Goal: Transaction & Acquisition: Purchase product/service

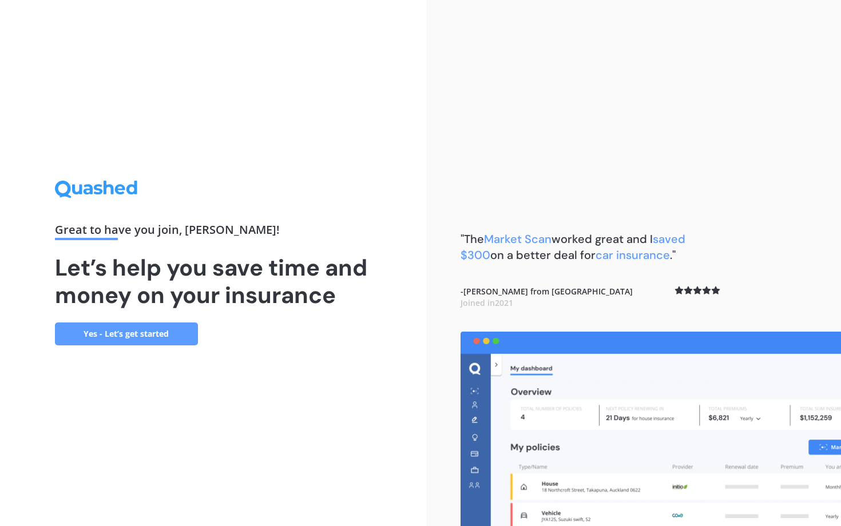
click at [154, 339] on link "Yes - Let’s get started" at bounding box center [126, 334] width 143 height 23
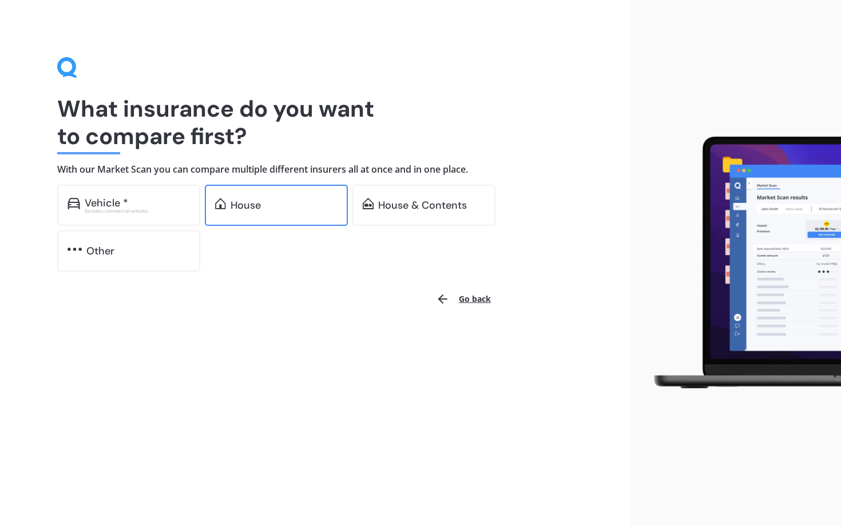
click at [256, 212] on div "House" at bounding box center [276, 205] width 143 height 41
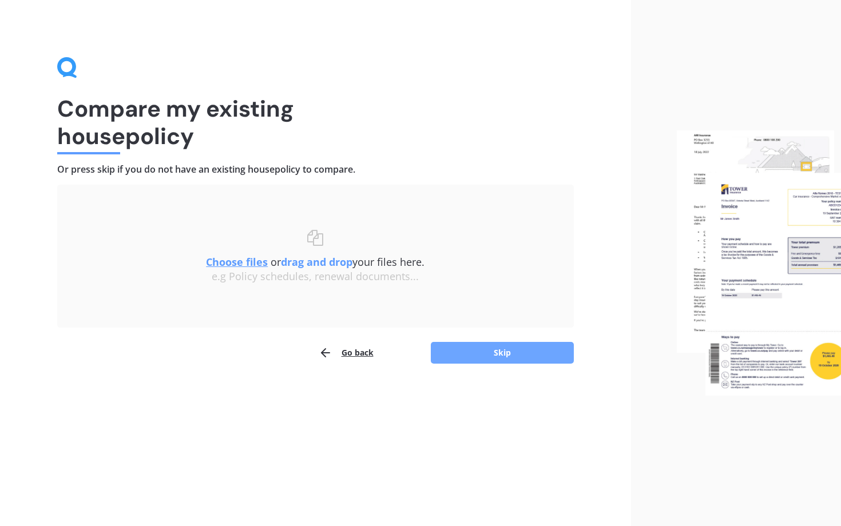
click at [465, 360] on button "Skip" at bounding box center [502, 353] width 143 height 22
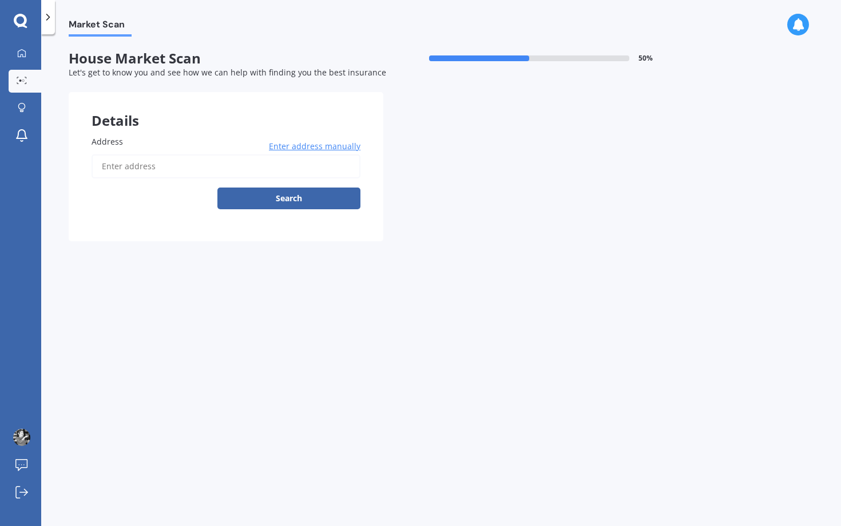
click at [192, 169] on input "Address" at bounding box center [226, 166] width 269 height 24
type input "[STREET_ADDRESS]"
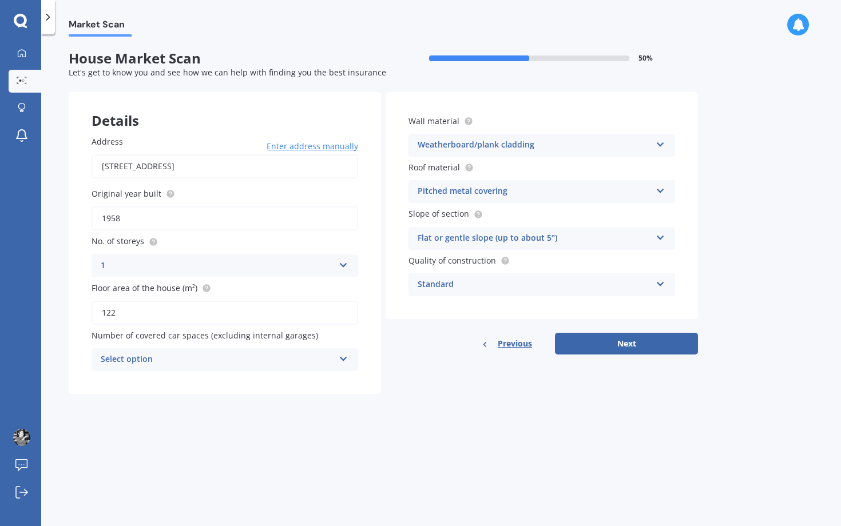
click at [341, 357] on icon at bounding box center [344, 357] width 10 height 8
click at [425, 363] on div "Details Address [STREET_ADDRESS] Enter address manually Search Original year bu…" at bounding box center [383, 243] width 629 height 302
click at [340, 356] on icon at bounding box center [344, 357] width 10 height 8
click at [462, 432] on div "Market Scan House Market Scan 50 % Let's get to know you and see how we can hel…" at bounding box center [440, 283] width 799 height 492
click at [639, 349] on button "Next" at bounding box center [626, 344] width 143 height 22
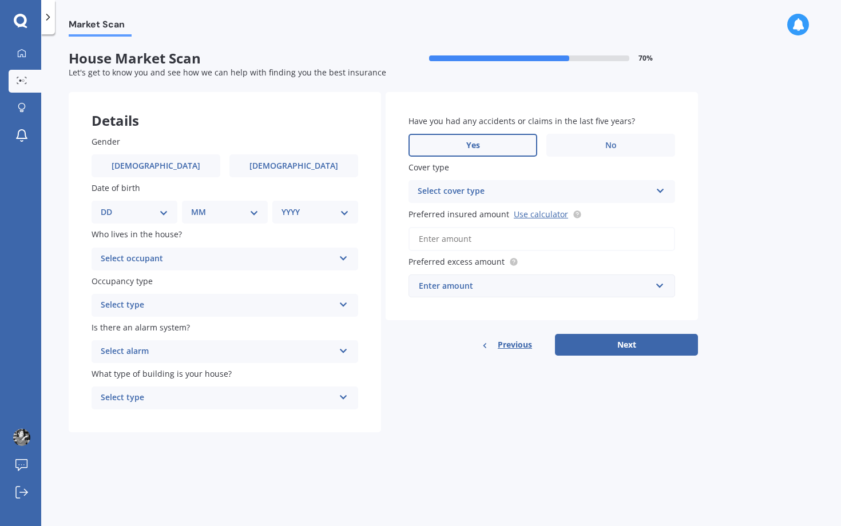
click at [502, 145] on label "Yes" at bounding box center [472, 145] width 129 height 23
click at [0, 0] on input "Yes" at bounding box center [0, 0] width 0 height 0
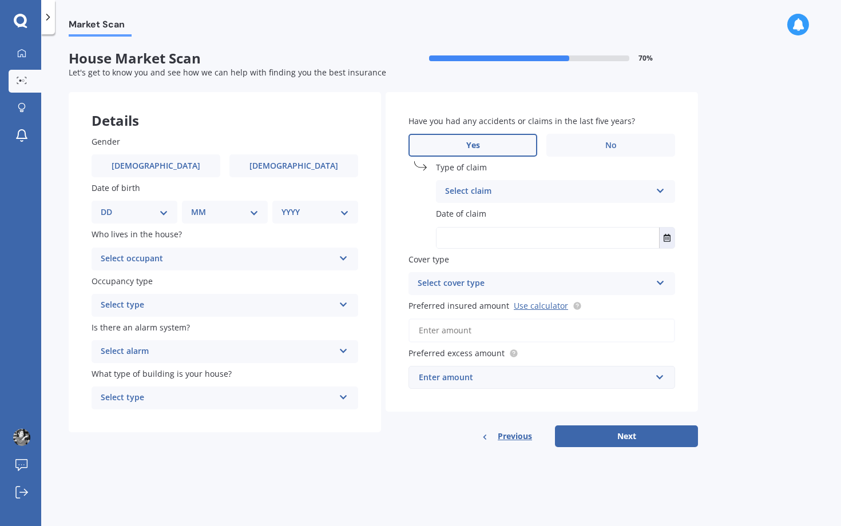
click at [514, 198] on div "Select claim" at bounding box center [548, 192] width 206 height 14
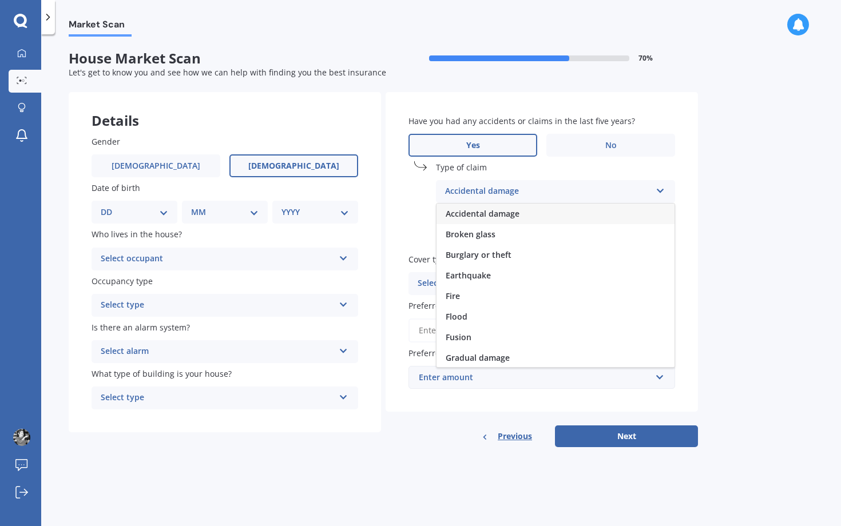
click at [307, 172] on label "[DEMOGRAPHIC_DATA]" at bounding box center [293, 165] width 129 height 23
click at [0, 0] on input "[DEMOGRAPHIC_DATA]" at bounding box center [0, 0] width 0 height 0
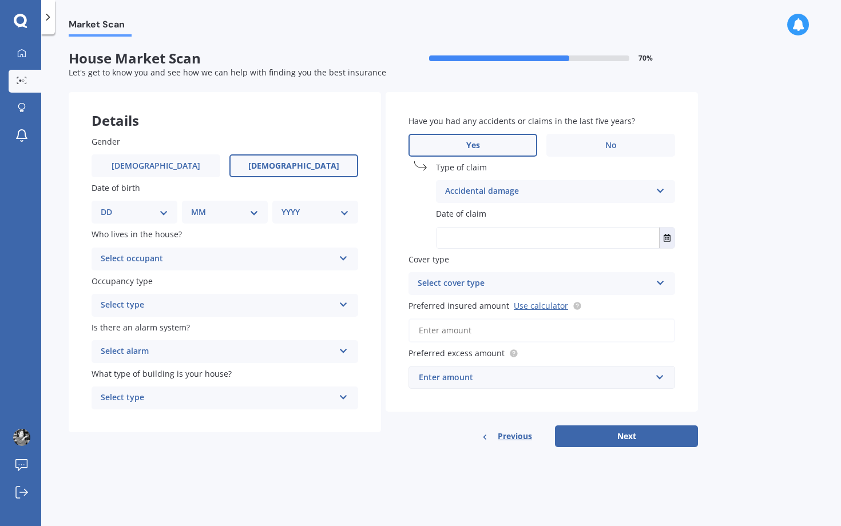
click at [163, 213] on select "DD 01 02 03 04 05 06 07 08 09 10 11 12 13 14 15 16 17 18 19 20 21 22 23 24 25 2…" at bounding box center [134, 212] width 67 height 13
select select "20"
click at [110, 206] on select "DD 01 02 03 04 05 06 07 08 09 10 11 12 13 14 15 16 17 18 19 20 21 22 23 24 25 2…" at bounding box center [134, 212] width 67 height 13
click at [240, 214] on select "MM 01 02 03 04 05 06 07 08 09 10 11 12" at bounding box center [227, 212] width 63 height 13
select select "12"
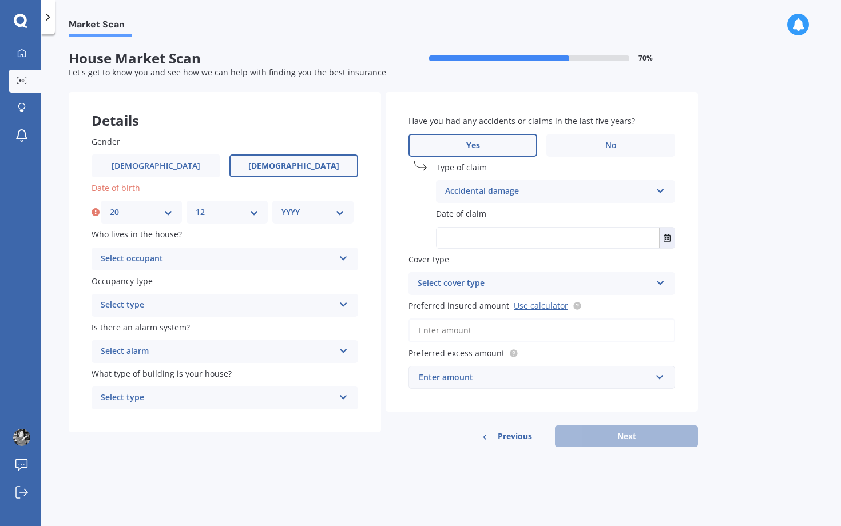
click at [196, 206] on select "MM 01 02 03 04 05 06 07 08 09 10 11 12" at bounding box center [227, 212] width 63 height 13
click at [306, 211] on select "YYYY 2009 2008 2007 2006 2005 2004 2003 2002 2001 2000 1999 1998 1997 1996 1995…" at bounding box center [312, 212] width 63 height 13
click at [281, 206] on select "YYYY 2009 2008 2007 2006 2005 2004 2003 2002 2001 2000 1999 1998 1997 1996 1995…" at bounding box center [312, 212] width 63 height 13
click at [334, 206] on div "YYYY 2009 2008 2007 2006 2005 2004 2003 2002 2001 2000 1999 1998 1997 1996 1995…" at bounding box center [315, 212] width 86 height 23
click at [341, 214] on select "YYYY 2009 2008 2007 2006 2005 2004 2003 2002 2001 2000 1999 1998 1997 1996 1995…" at bounding box center [314, 212] width 67 height 13
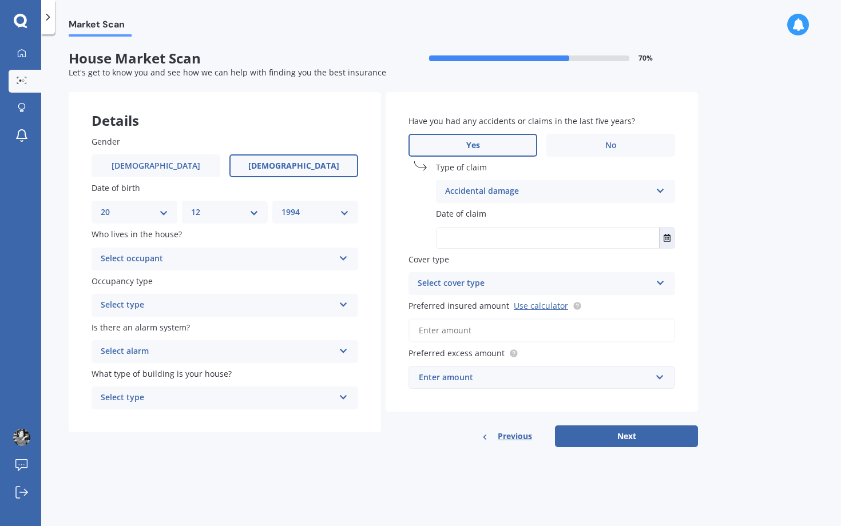
select select "1980"
click at [281, 206] on select "YYYY 2009 2008 2007 2006 2005 2004 2003 2002 2001 2000 1999 1998 1997 1996 1995…" at bounding box center [314, 212] width 67 height 13
click at [157, 257] on div "Select occupant" at bounding box center [217, 259] width 233 height 14
click at [152, 285] on div "Owner" at bounding box center [224, 281] width 265 height 21
click at [162, 311] on div "Select type" at bounding box center [217, 306] width 233 height 14
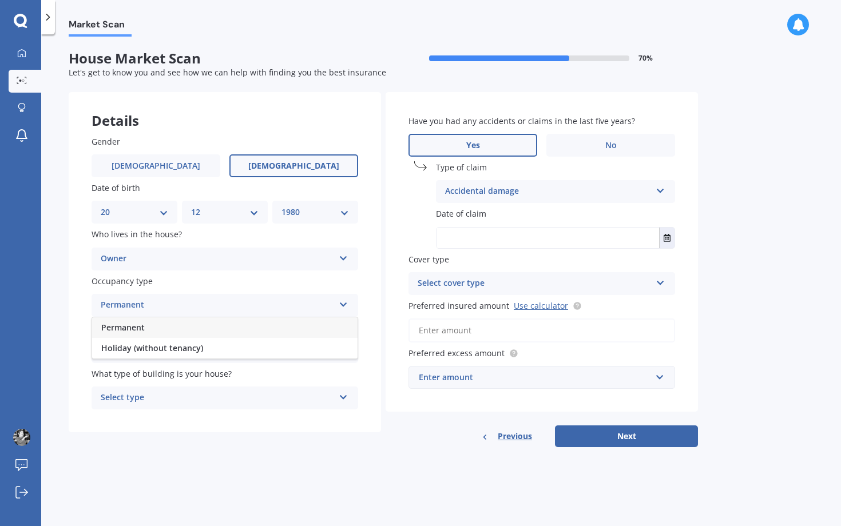
click at [164, 331] on div "Permanent" at bounding box center [224, 327] width 265 height 21
click at [170, 352] on div "Select alarm" at bounding box center [217, 352] width 233 height 14
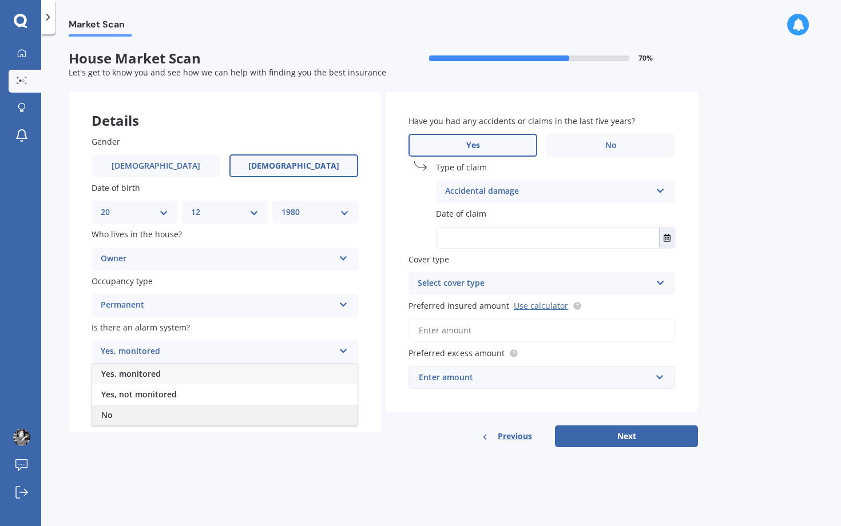
click at [154, 408] on div "No" at bounding box center [224, 415] width 265 height 21
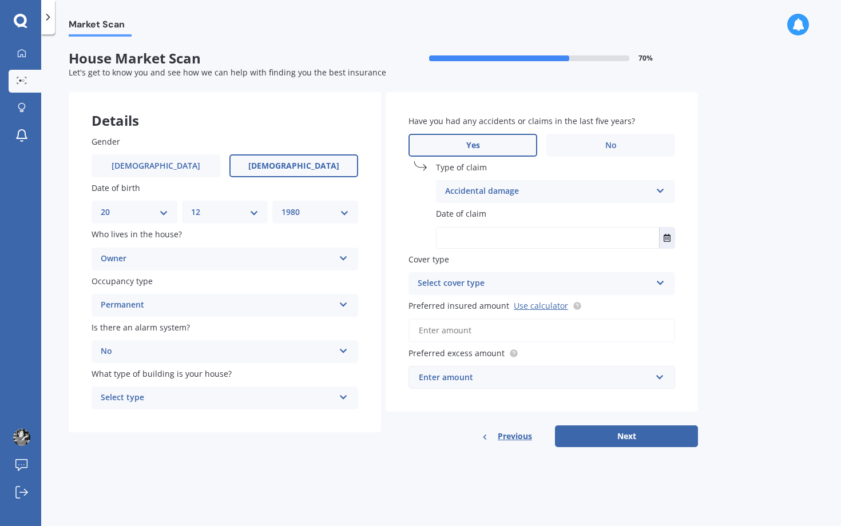
click at [159, 399] on div "Select type" at bounding box center [217, 398] width 233 height 14
click at [159, 425] on div "Freestanding" at bounding box center [224, 420] width 265 height 21
click at [457, 194] on div "Accidental damage" at bounding box center [548, 192] width 206 height 14
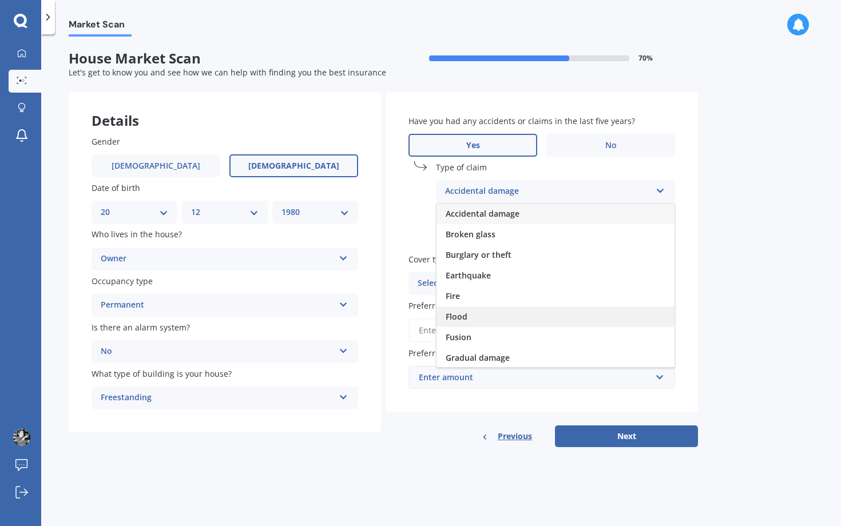
click at [468, 312] on div "Flood" at bounding box center [555, 317] width 238 height 21
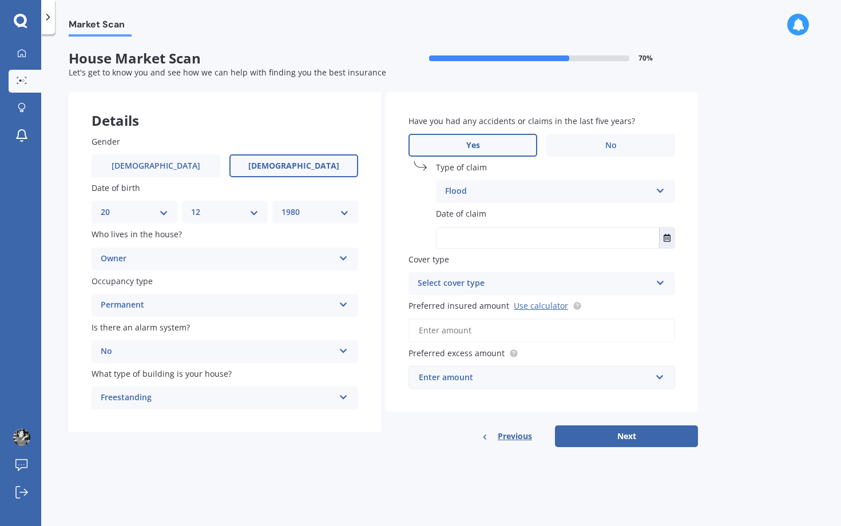
click at [487, 234] on input "text" at bounding box center [547, 238] width 222 height 21
click at [671, 239] on button "Select date" at bounding box center [666, 238] width 15 height 21
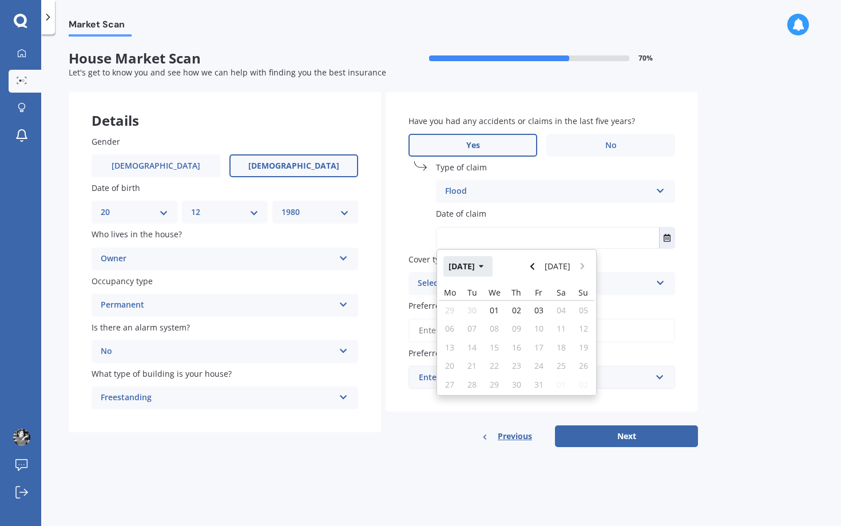
click at [484, 270] on icon "button" at bounding box center [481, 266] width 5 height 8
click at [495, 300] on span "Feb" at bounding box center [497, 302] width 14 height 11
click at [485, 269] on button "[DATE]" at bounding box center [467, 266] width 49 height 21
click at [474, 268] on icon "button" at bounding box center [473, 266] width 5 height 8
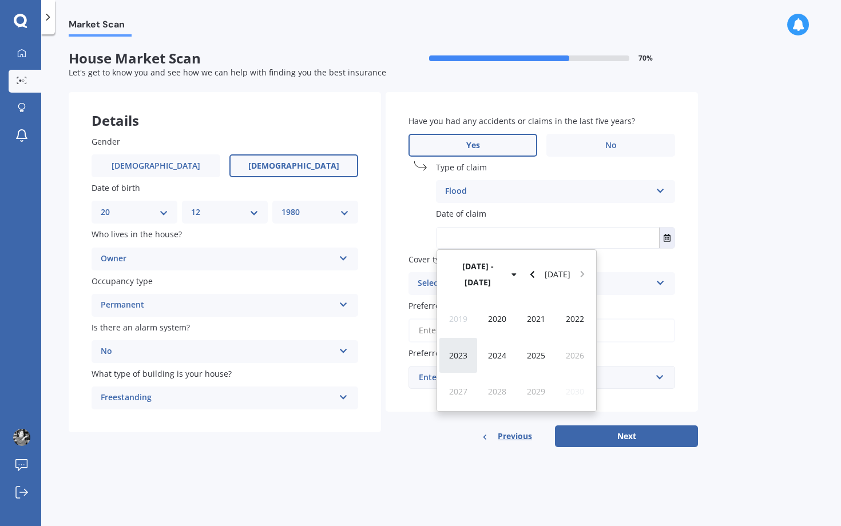
click at [469, 339] on div "2023" at bounding box center [458, 355] width 39 height 36
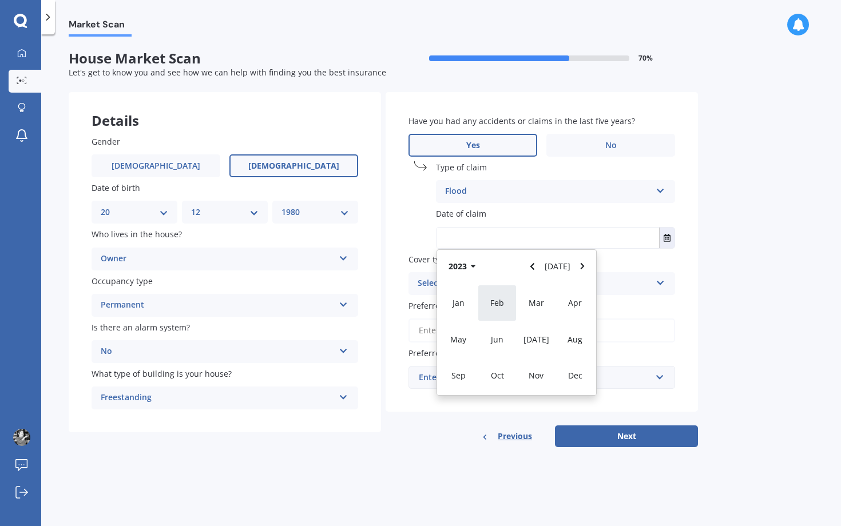
click at [487, 309] on div "Feb" at bounding box center [497, 303] width 39 height 36
click at [492, 312] on span "01" at bounding box center [494, 310] width 9 height 11
type input "[DATE]"
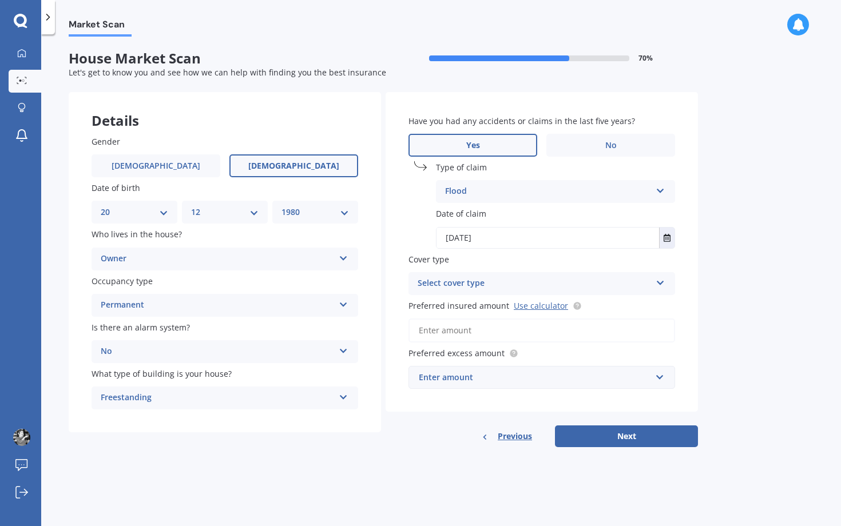
click at [511, 286] on div "Select cover type" at bounding box center [533, 284] width 233 height 14
click at [747, 309] on div "Market Scan House Market Scan 70 % Let's get to know you and see how we can hel…" at bounding box center [440, 283] width 799 height 492
click at [655, 281] on icon at bounding box center [660, 281] width 10 height 8
click at [706, 289] on div "Market Scan House Market Scan 70 % Let's get to know you and see how we can hel…" at bounding box center [440, 283] width 799 height 492
click at [536, 314] on div "Preferred insured amount Use calculator" at bounding box center [541, 321] width 266 height 43
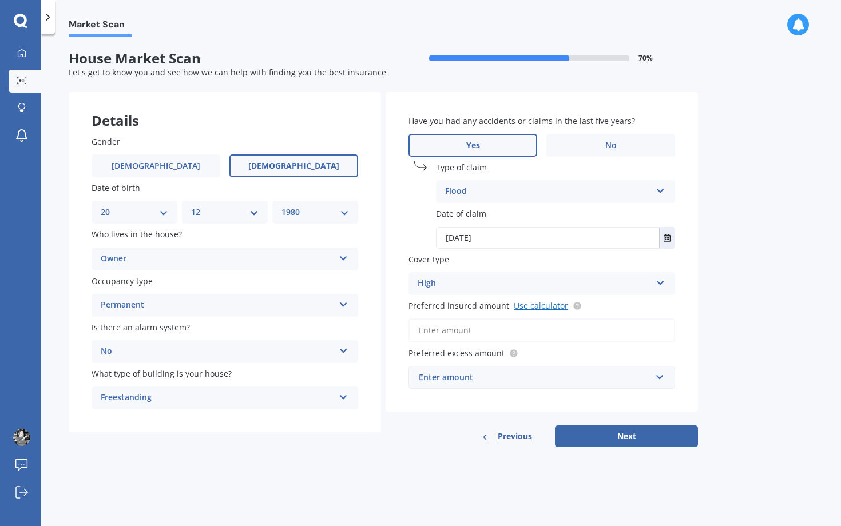
click at [536, 309] on link "Use calculator" at bounding box center [541, 305] width 54 height 11
